Goal: Transaction & Acquisition: Purchase product/service

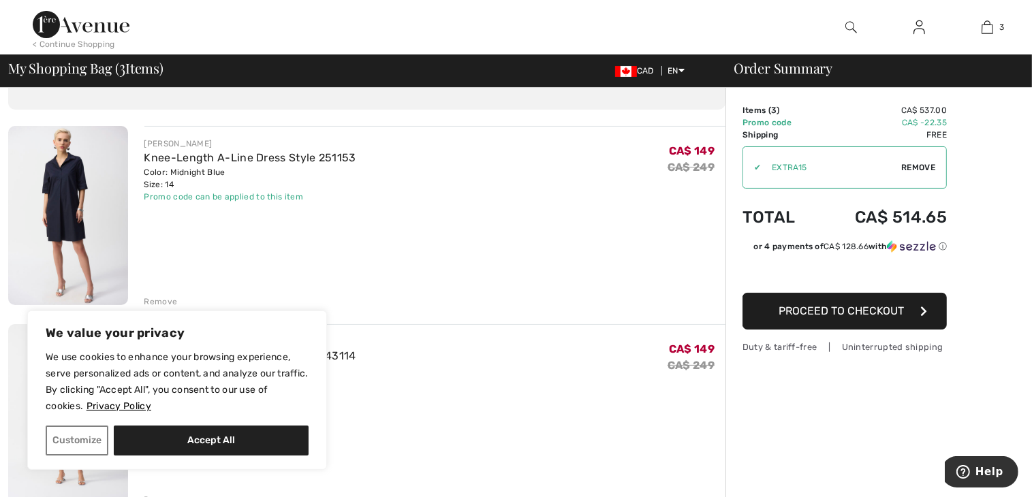
scroll to position [75, 0]
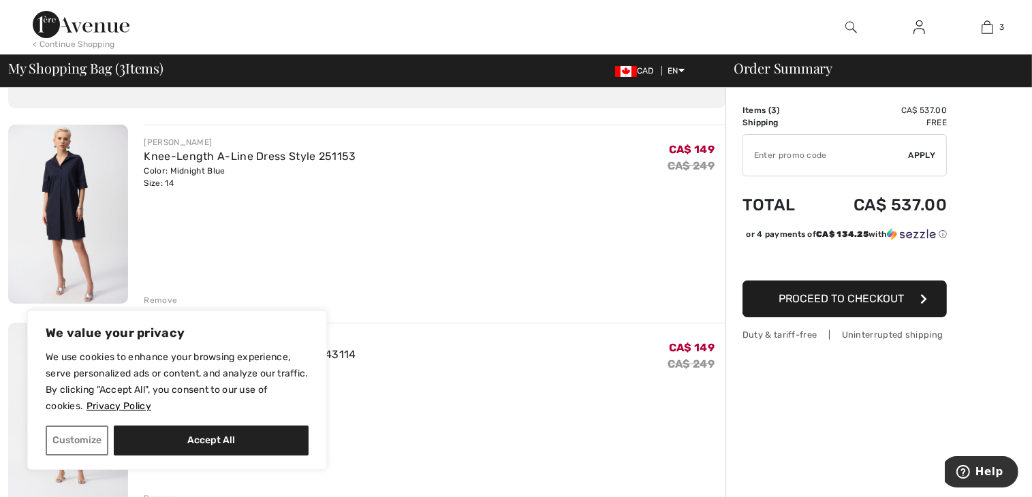
type input "EXTRA15"
type input "NEW15"
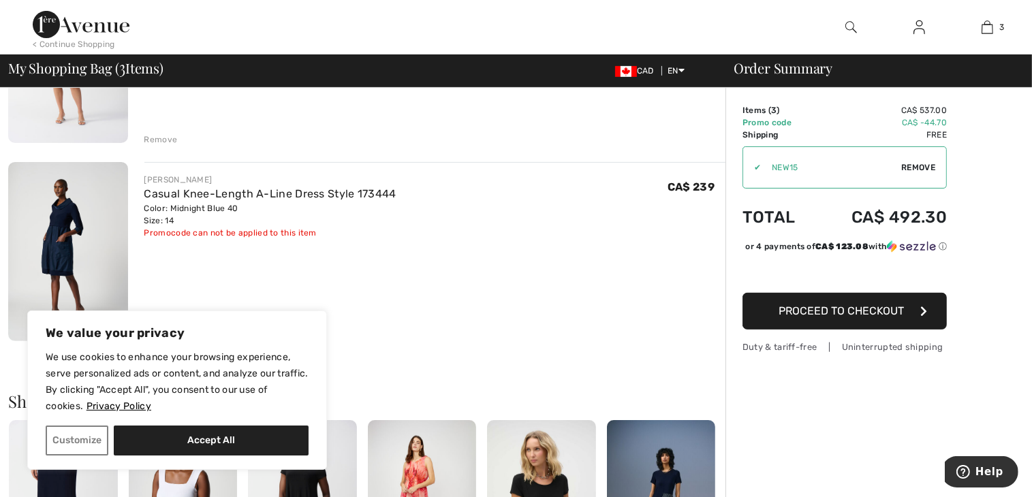
scroll to position [469, 0]
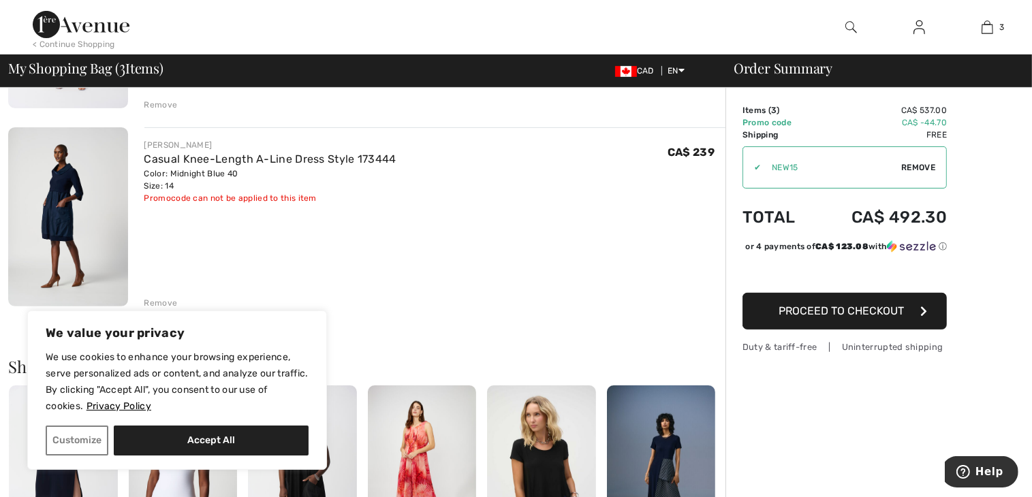
click at [156, 300] on div "Remove" at bounding box center [160, 303] width 33 height 12
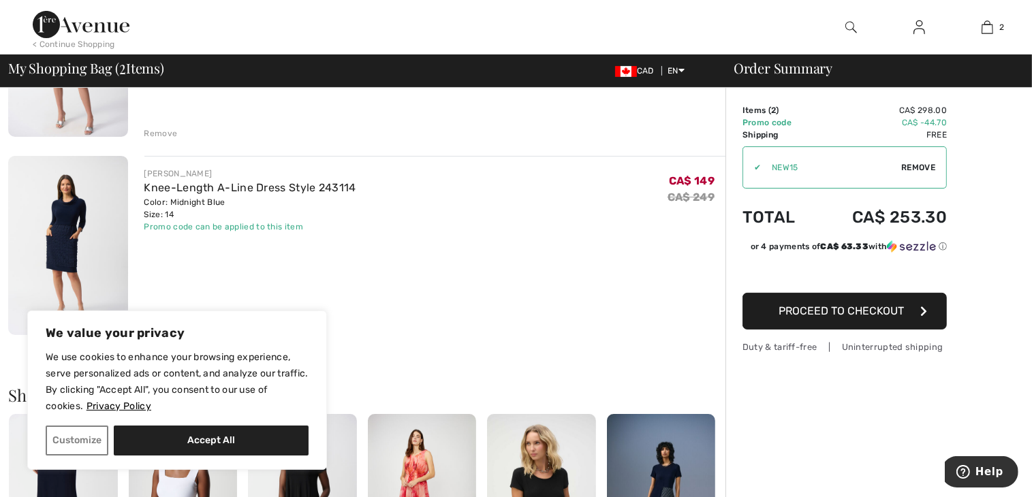
scroll to position [240, 0]
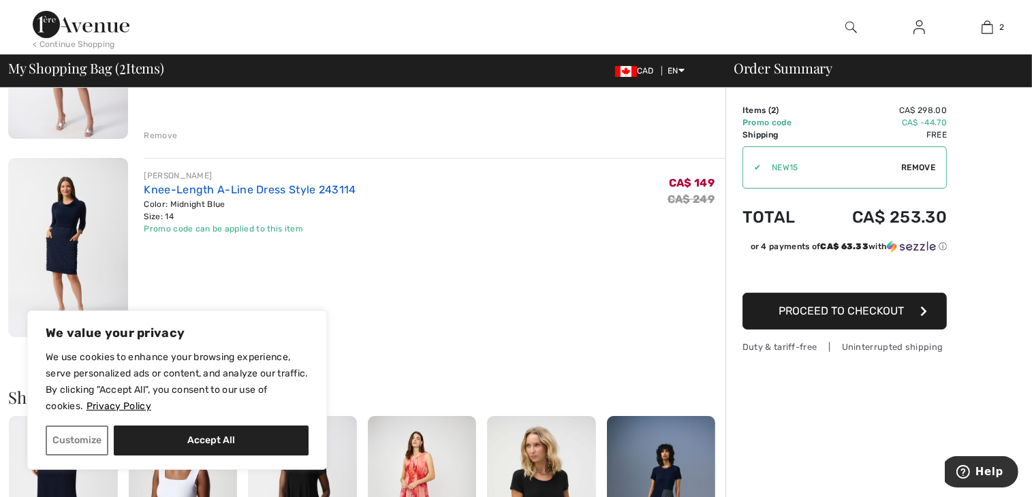
click at [320, 194] on link "Knee-Length A-Line Dress Style 243114" at bounding box center [250, 189] width 212 height 13
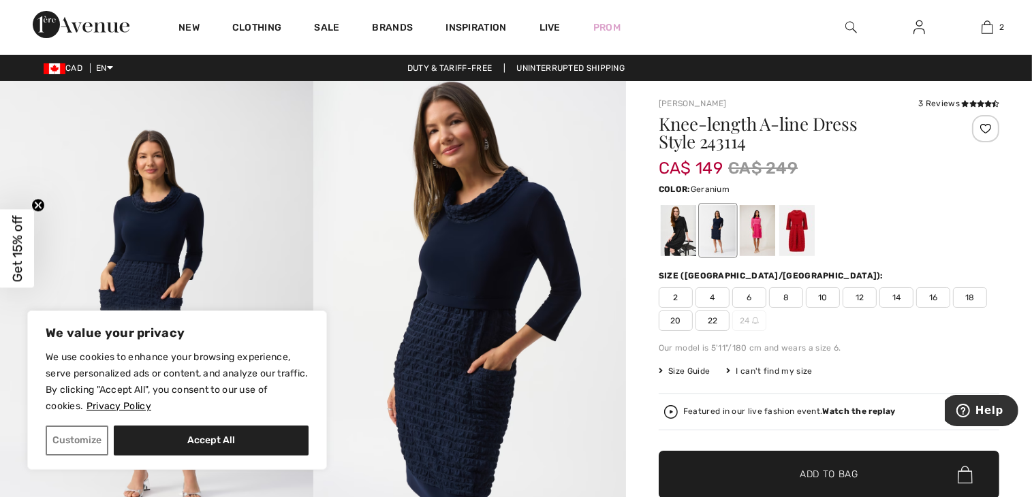
drag, startPoint x: 0, startPoint y: 0, endPoint x: 759, endPoint y: 229, distance: 793.1
click at [759, 229] on div at bounding box center [757, 230] width 35 height 51
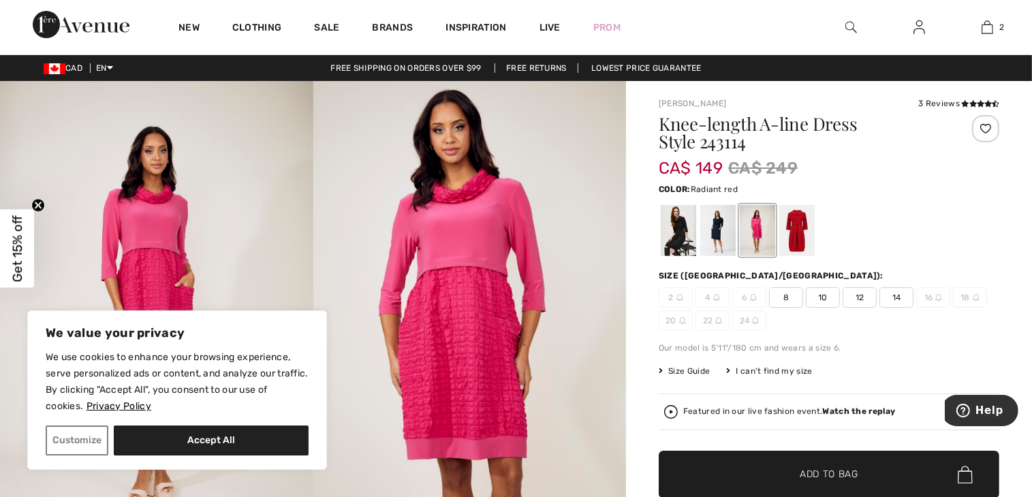
click at [807, 238] on div at bounding box center [796, 230] width 35 height 51
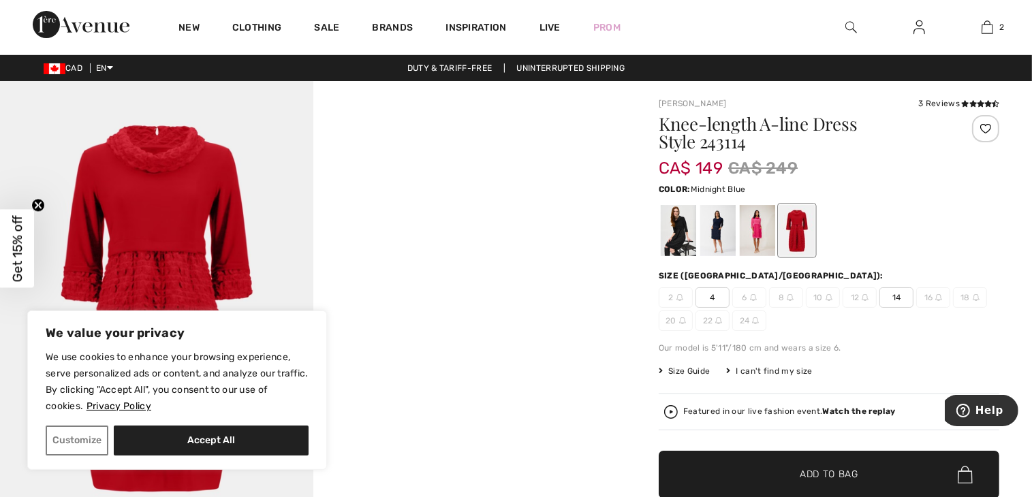
click at [722, 234] on div at bounding box center [717, 230] width 35 height 51
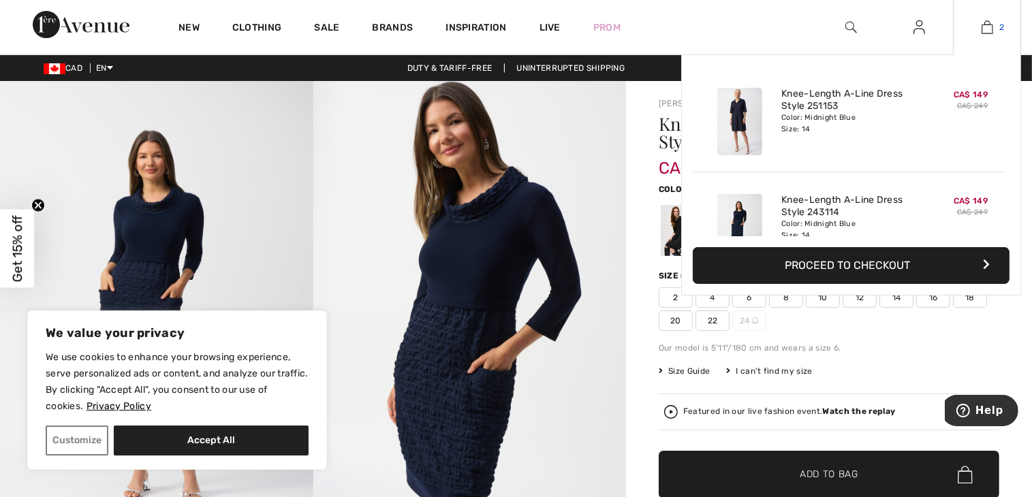
click at [993, 21] on link "2" at bounding box center [986, 27] width 67 height 16
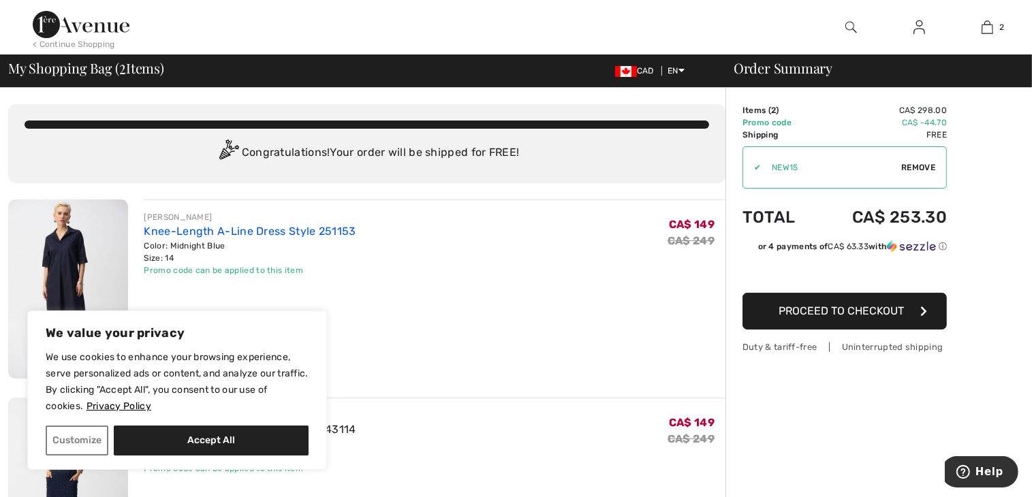
click at [183, 230] on link "Knee-Length A-Line Dress Style 251153" at bounding box center [250, 231] width 212 height 13
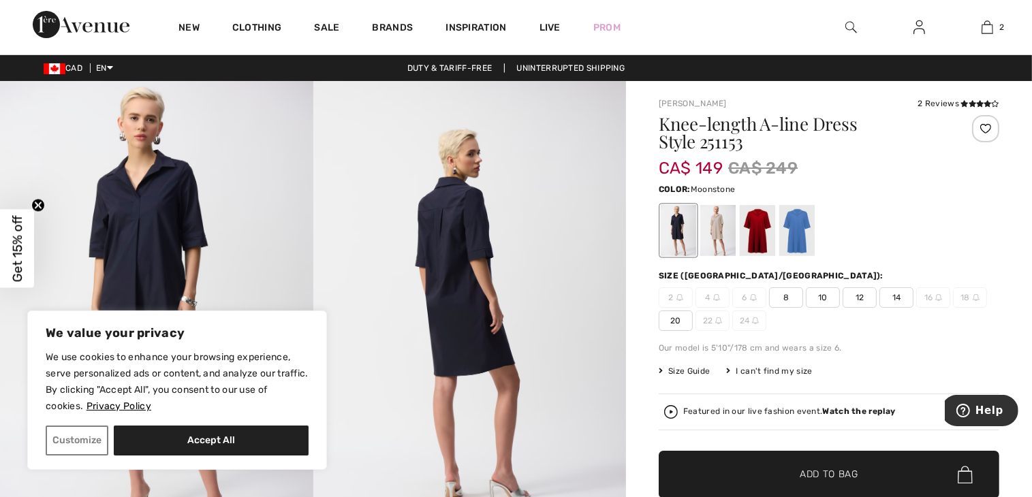
drag, startPoint x: 0, startPoint y: 0, endPoint x: 717, endPoint y: 232, distance: 753.8
click at [717, 232] on div at bounding box center [717, 230] width 35 height 51
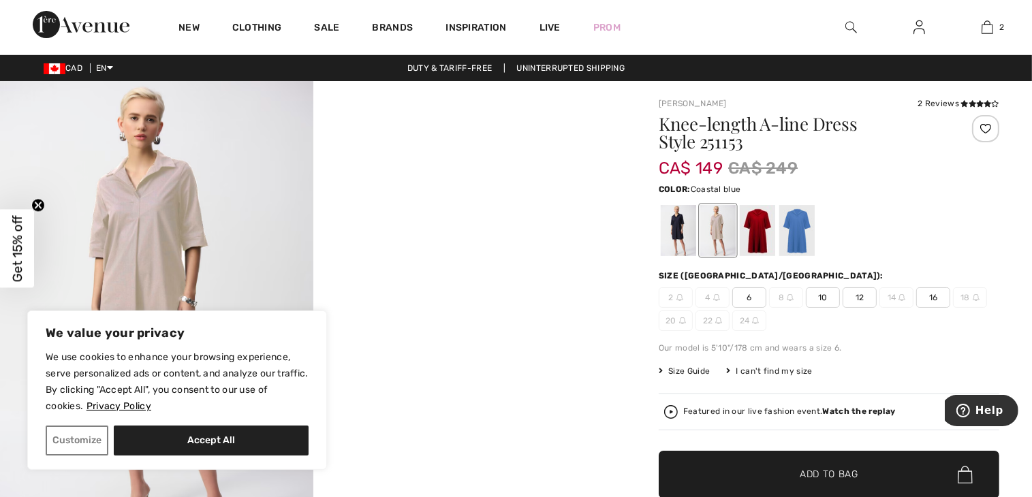
click at [801, 230] on div at bounding box center [796, 230] width 35 height 51
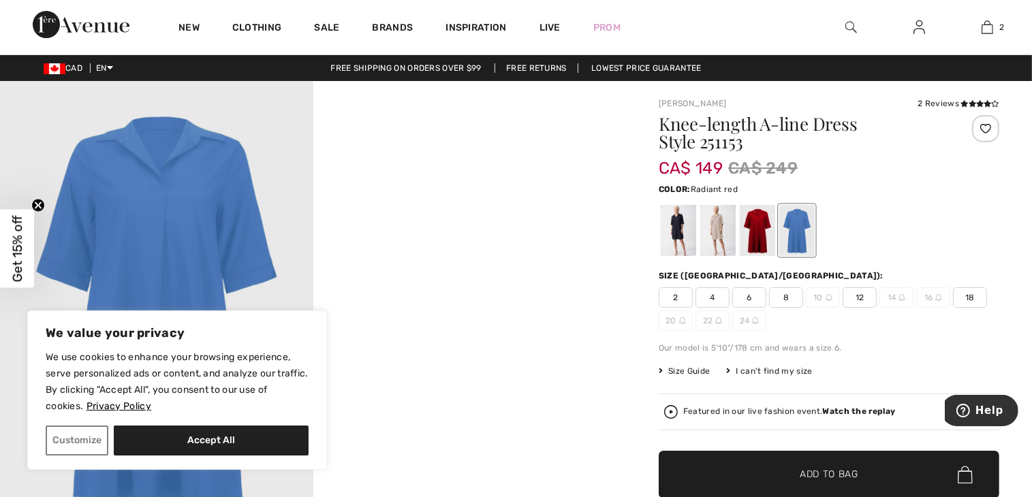
click at [759, 236] on div at bounding box center [757, 230] width 35 height 51
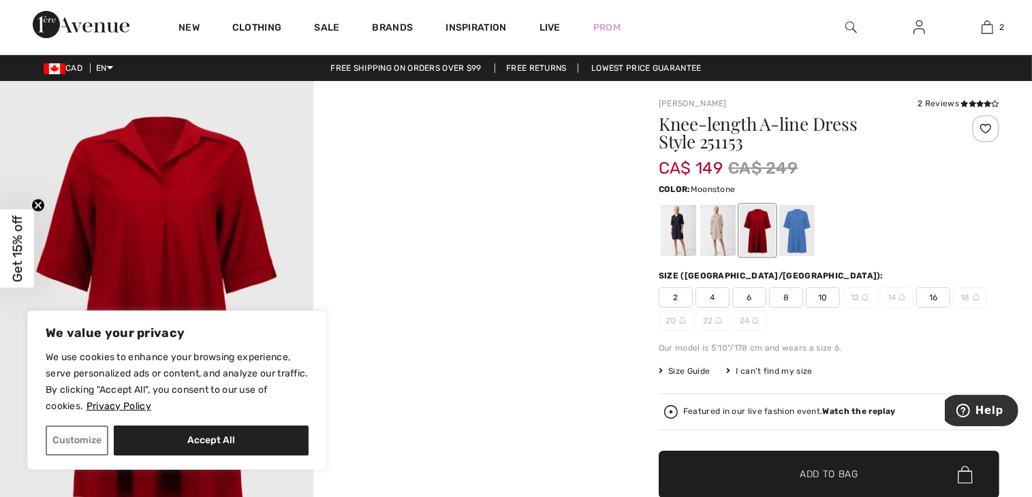
click at [723, 237] on div at bounding box center [717, 230] width 35 height 51
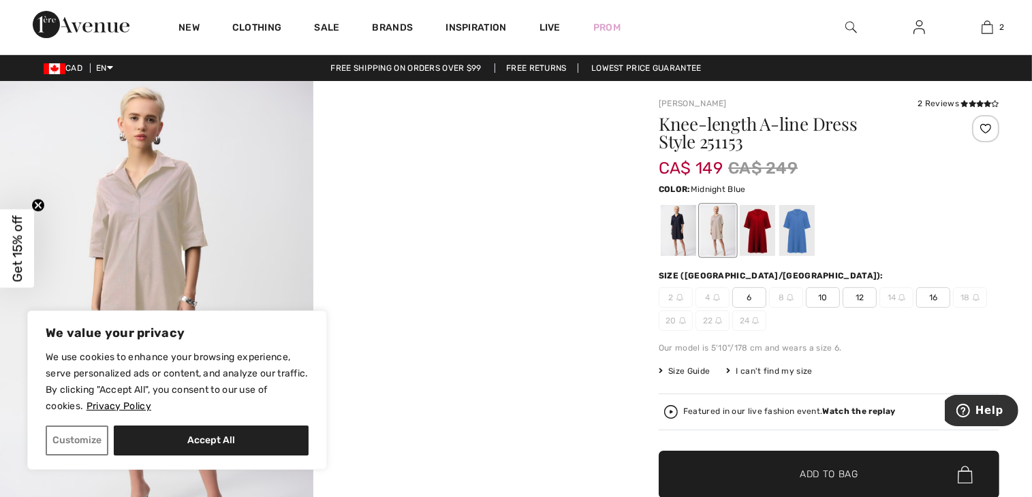
click at [678, 241] on div at bounding box center [678, 230] width 35 height 51
